Goal: Check status: Check status

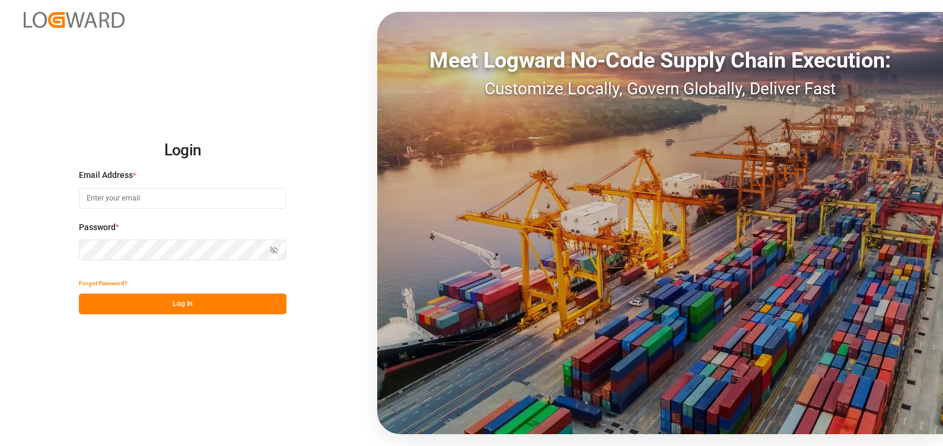
type input "[PERSON_NAME][EMAIL_ADDRESS][PERSON_NAME][DOMAIN_NAME]"
click at [187, 305] on button "Log In" at bounding box center [183, 304] width 208 height 21
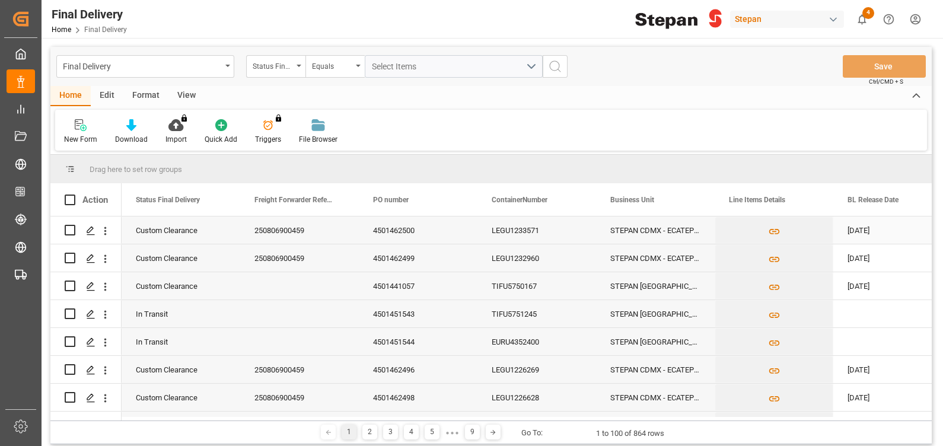
click at [295, 234] on div "250806900459" at bounding box center [299, 230] width 119 height 27
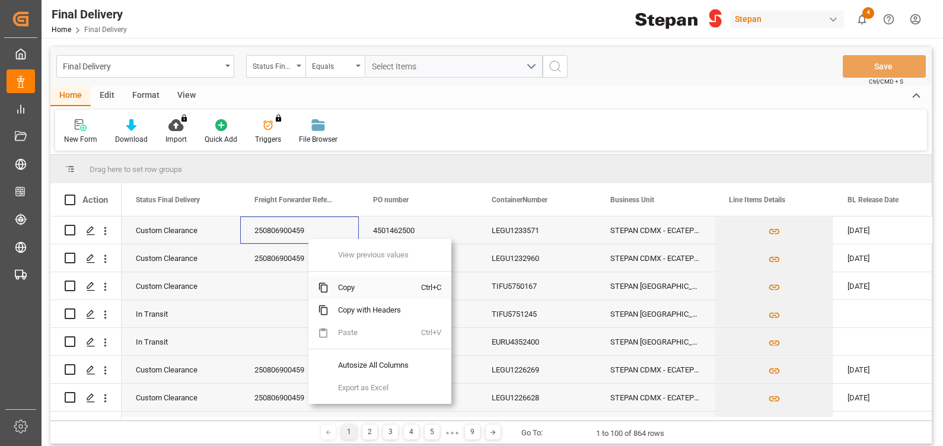
click at [351, 284] on span "Copy" at bounding box center [375, 287] width 93 height 23
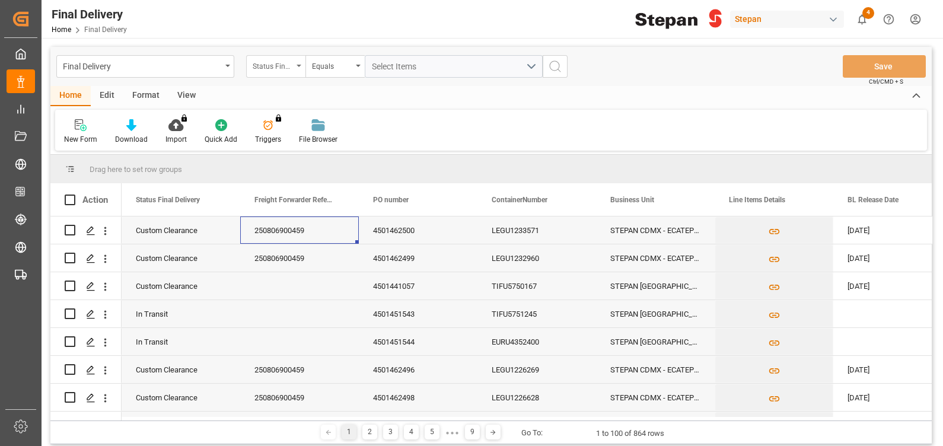
click at [281, 66] on div "Status Final Delivery" at bounding box center [273, 65] width 40 height 14
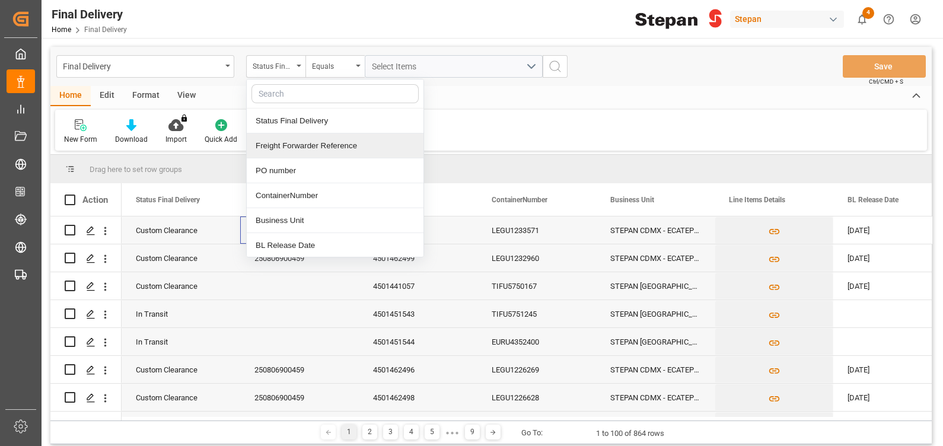
click at [306, 143] on div "Freight Forwarder Reference" at bounding box center [335, 145] width 177 height 25
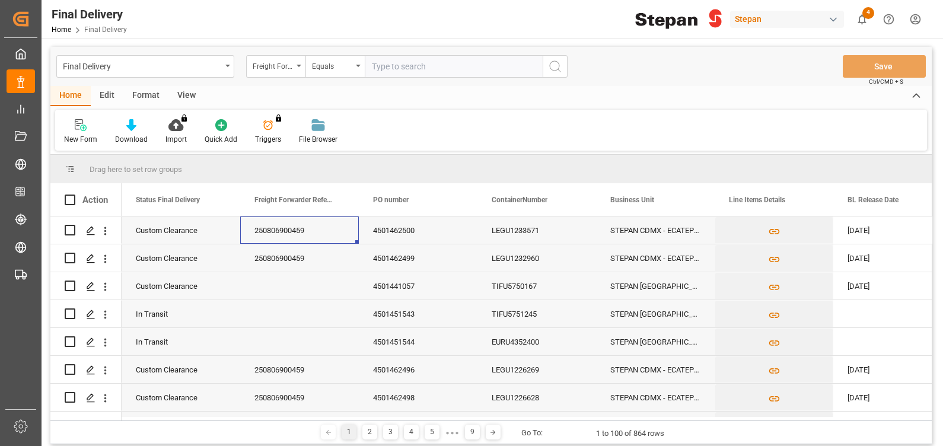
click at [381, 69] on input "text" at bounding box center [454, 66] width 178 height 23
type input "250806900459"
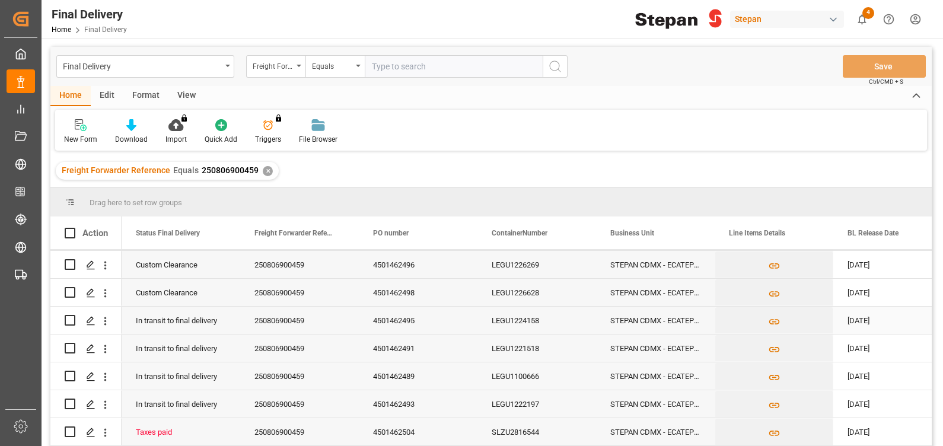
scroll to position [66, 0]
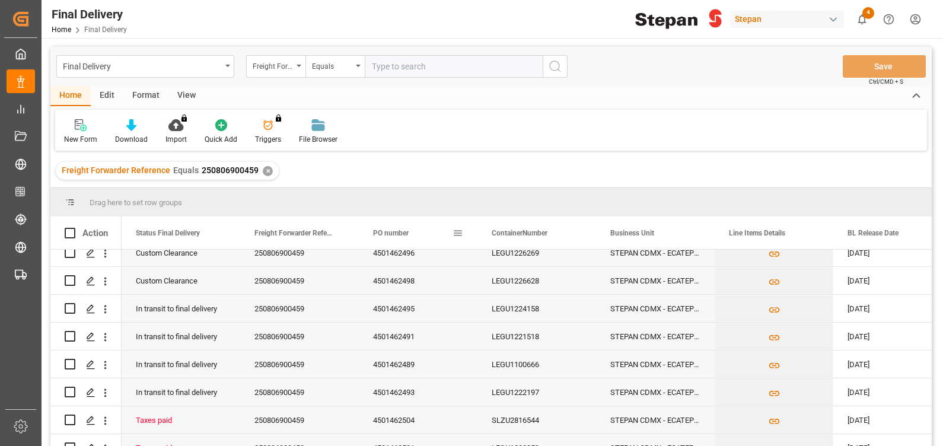
click at [399, 240] on div "PO number" at bounding box center [412, 233] width 79 height 33
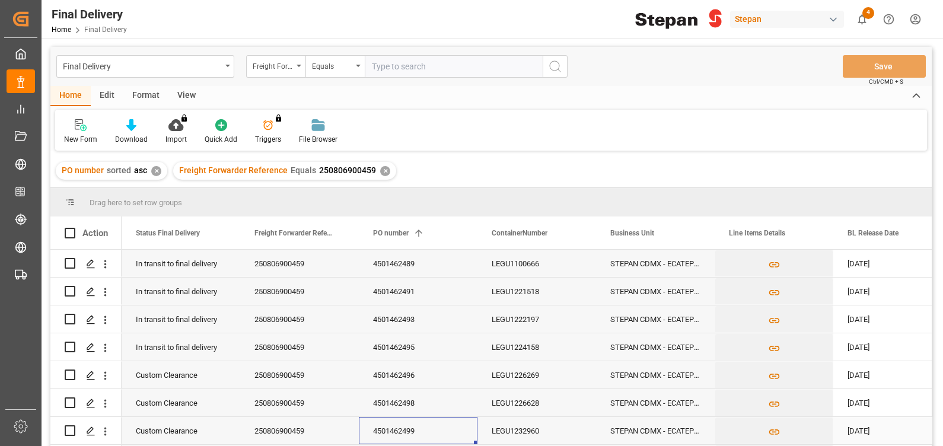
click at [401, 429] on div "4501462499" at bounding box center [418, 430] width 119 height 27
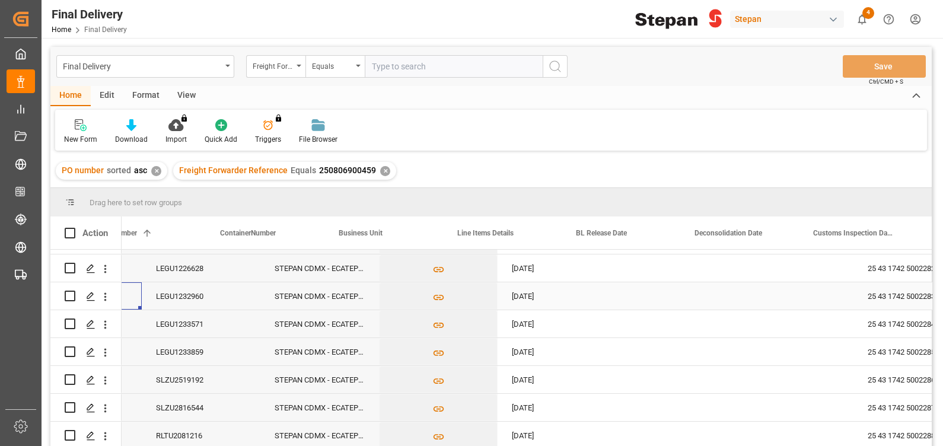
scroll to position [0, 444]
